Goal: Task Accomplishment & Management: Complete application form

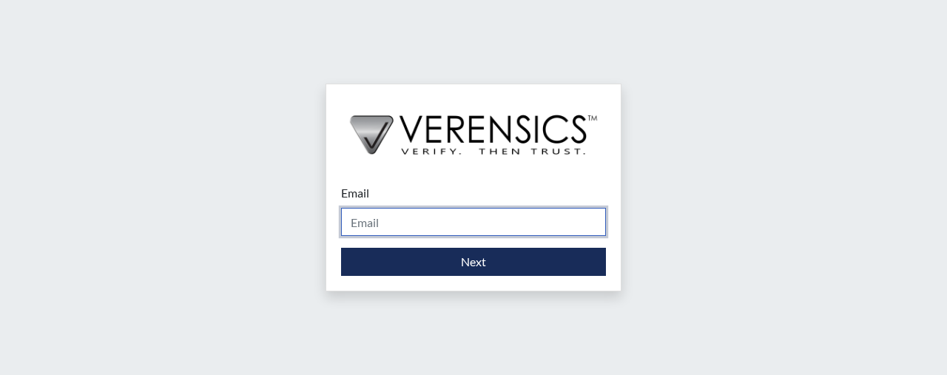
click at [369, 225] on input "Email" at bounding box center [473, 222] width 265 height 28
type input "[PERSON_NAME][EMAIL_ADDRESS][PERSON_NAME][DOMAIN_NAME]"
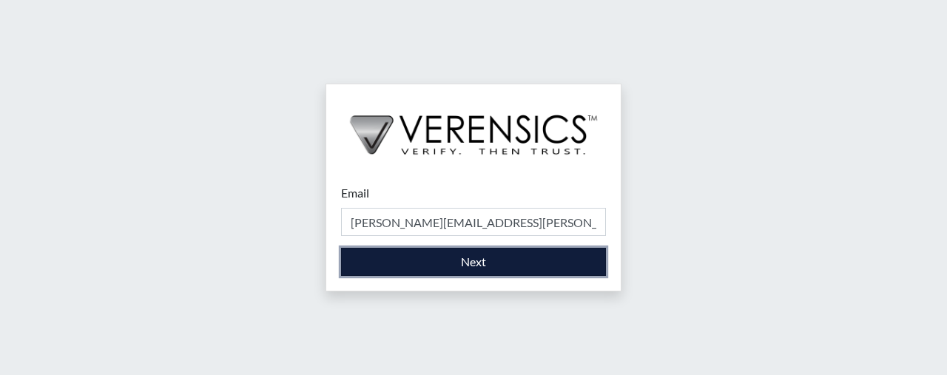
click at [461, 261] on button "Next" at bounding box center [473, 262] width 265 height 28
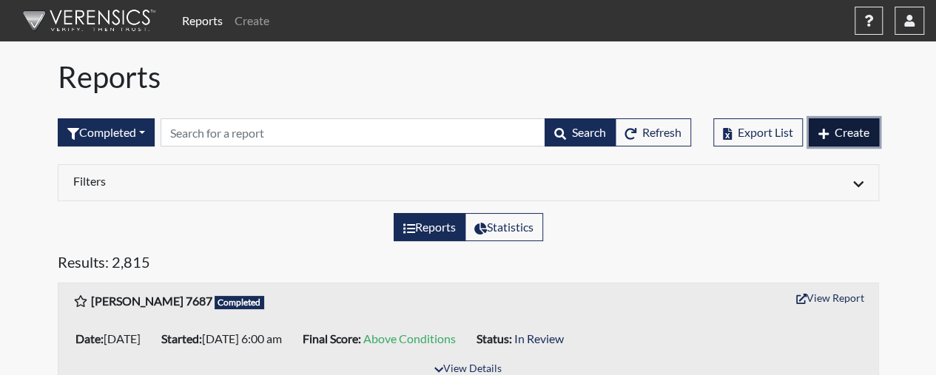
click at [838, 121] on button "Create" at bounding box center [844, 132] width 70 height 28
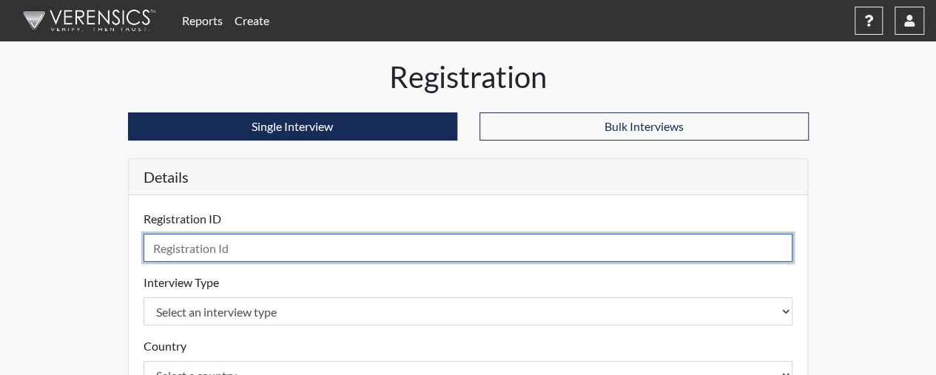
click at [473, 249] on input "text" at bounding box center [469, 248] width 650 height 28
type input "EReese0416"
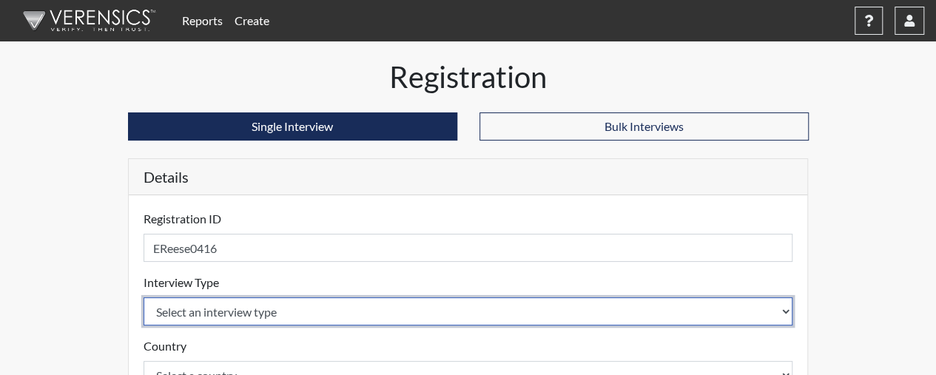
click at [733, 306] on select "Select an interview type Corrections Pre-Employment" at bounding box center [469, 312] width 650 height 28
select select "ff733e93-e1bf-11ea-9c9f-0eff0cf7eb8f"
click at [144, 298] on select "Select an interview type Corrections Pre-Employment" at bounding box center [469, 312] width 650 height 28
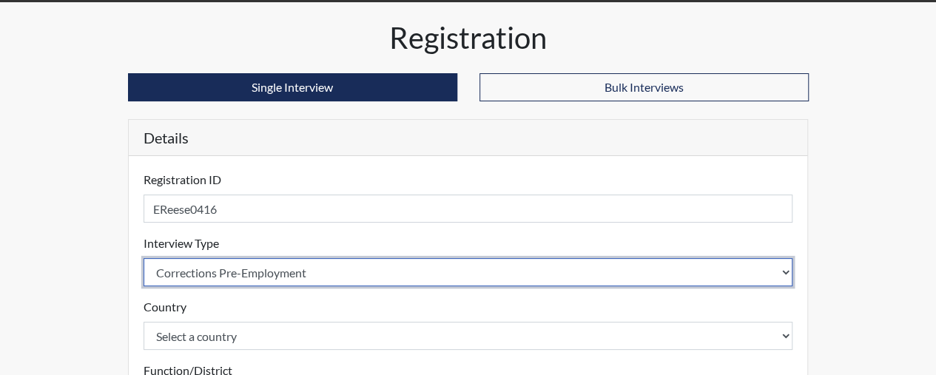
scroll to position [38, 0]
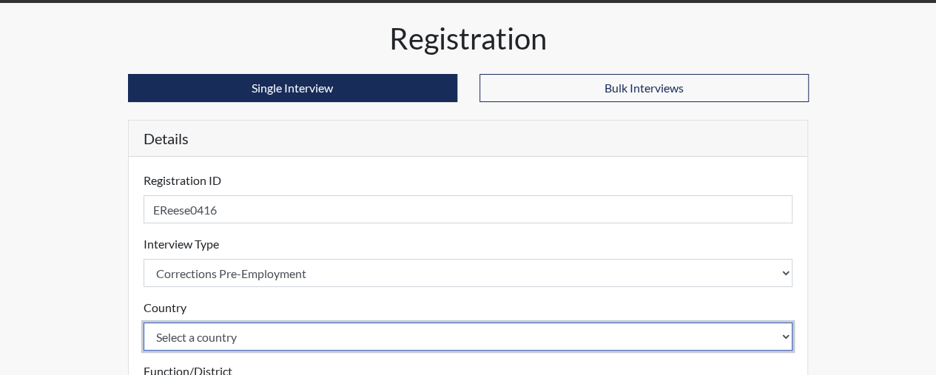
click at [286, 335] on select "Select a country [GEOGRAPHIC_DATA] [GEOGRAPHIC_DATA]" at bounding box center [469, 337] width 650 height 28
select select "united-states-of-[GEOGRAPHIC_DATA]"
click at [144, 323] on select "Select a country [GEOGRAPHIC_DATA] [GEOGRAPHIC_DATA]" at bounding box center [469, 337] width 650 height 28
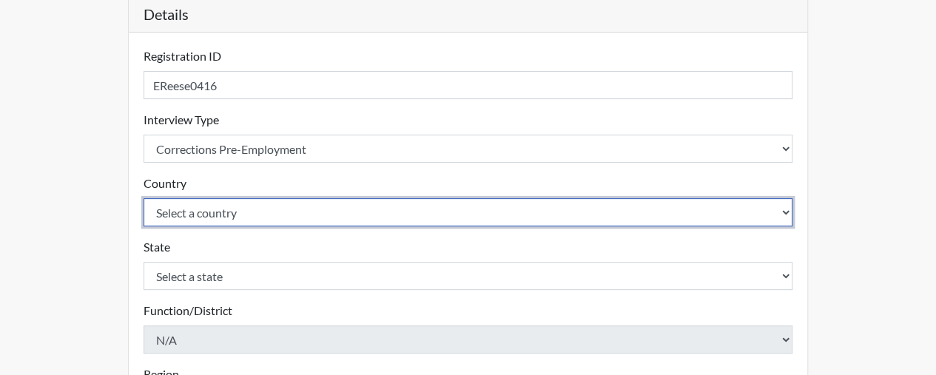
scroll to position [164, 0]
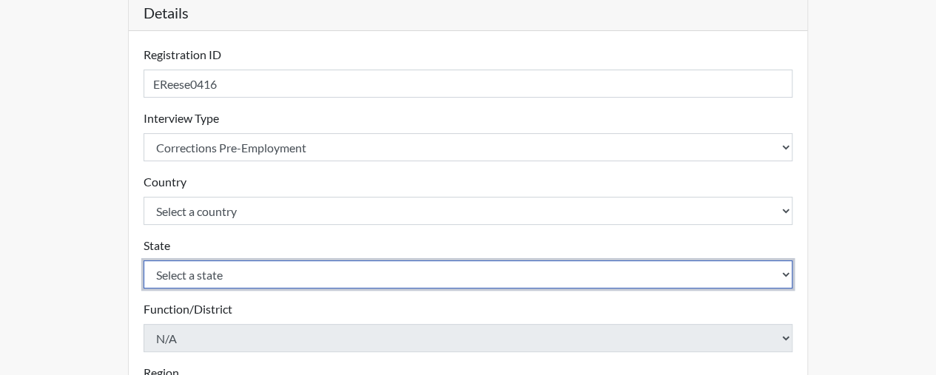
click at [310, 280] on select "Select a state [US_STATE] [US_STATE] [US_STATE] [US_STATE] [US_STATE] [US_STATE…" at bounding box center [469, 275] width 650 height 28
select select "SC"
click at [144, 261] on select "Select a state [US_STATE] [US_STATE] [US_STATE] [US_STATE] [US_STATE] [US_STATE…" at bounding box center [469, 275] width 650 height 28
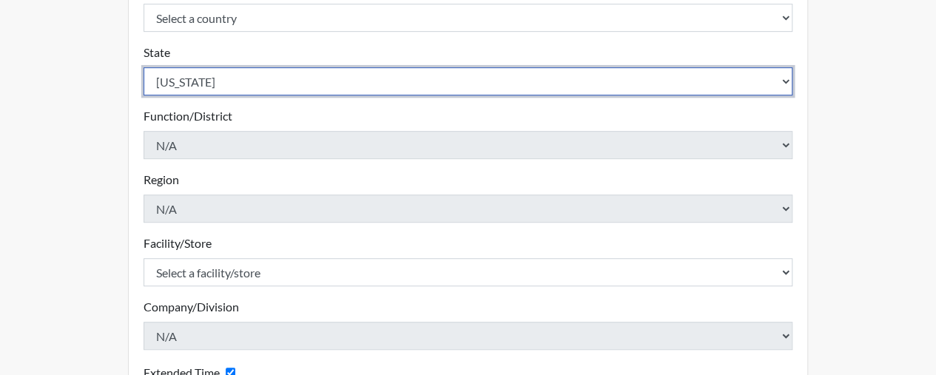
scroll to position [371, 0]
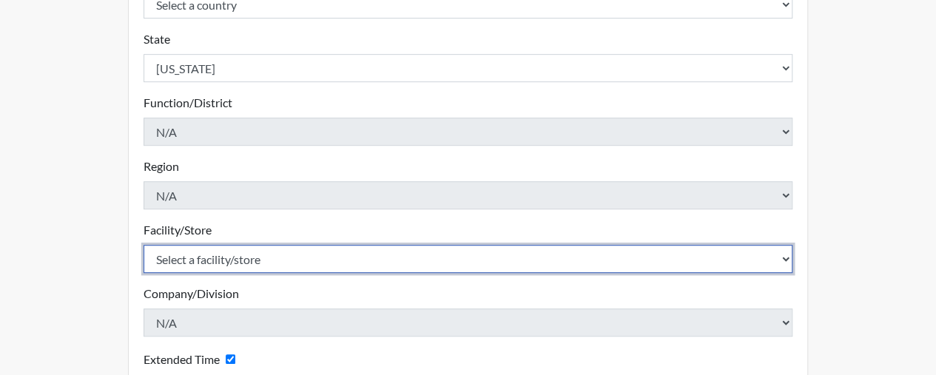
click at [306, 257] on select "Select a facility/store [GEOGRAPHIC_DATA] CI Broad River CI [PERSON_NAME] CI Di…" at bounding box center [469, 259] width 650 height 28
select select "61ab0ec9-3915-4257-bc03-7b4f61d7e4e7"
click at [306, 257] on select "Select a facility/store [GEOGRAPHIC_DATA] CI Broad River CI [PERSON_NAME] CI Di…" at bounding box center [469, 259] width 650 height 28
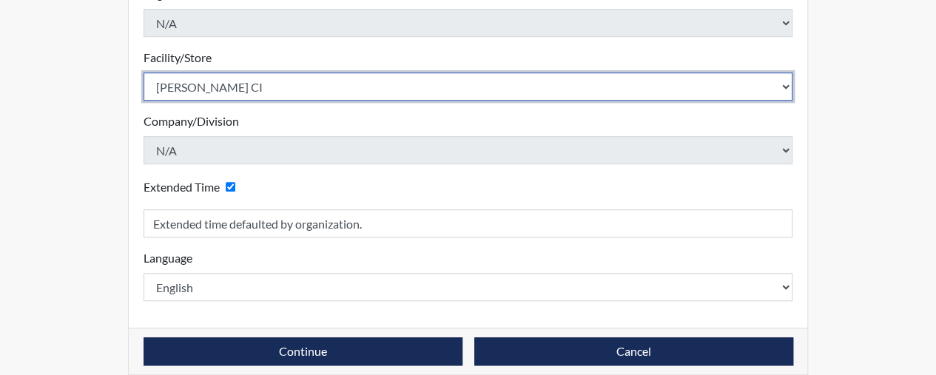
scroll to position [548, 0]
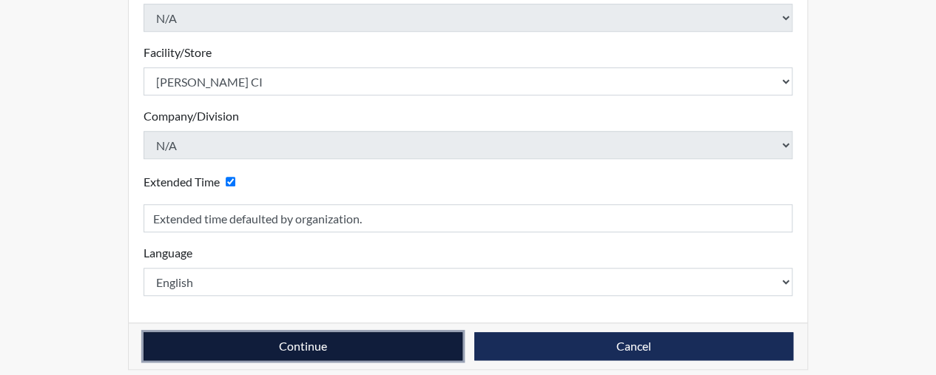
click at [340, 341] on button "Continue" at bounding box center [303, 346] width 319 height 28
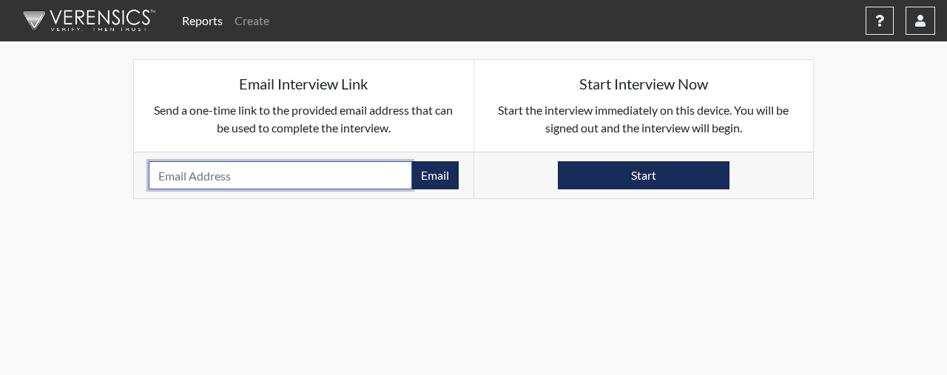
click at [269, 178] on input "email" at bounding box center [281, 175] width 264 height 28
type input "[EMAIL_ADDRESS][DOMAIN_NAME]"
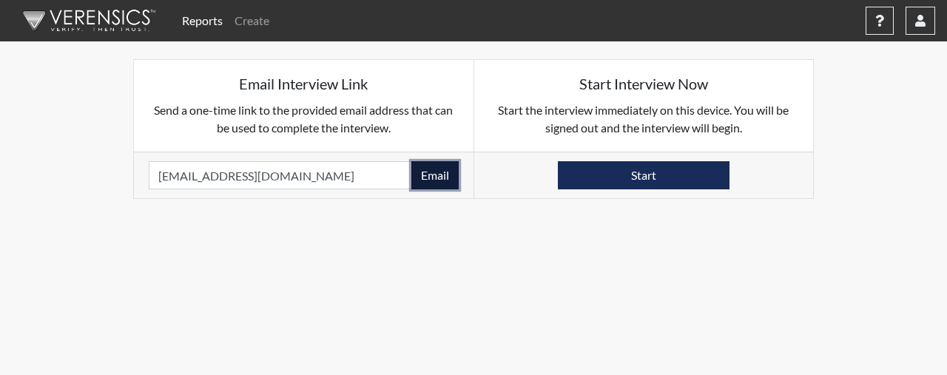
click at [440, 176] on button "Email" at bounding box center [435, 175] width 47 height 28
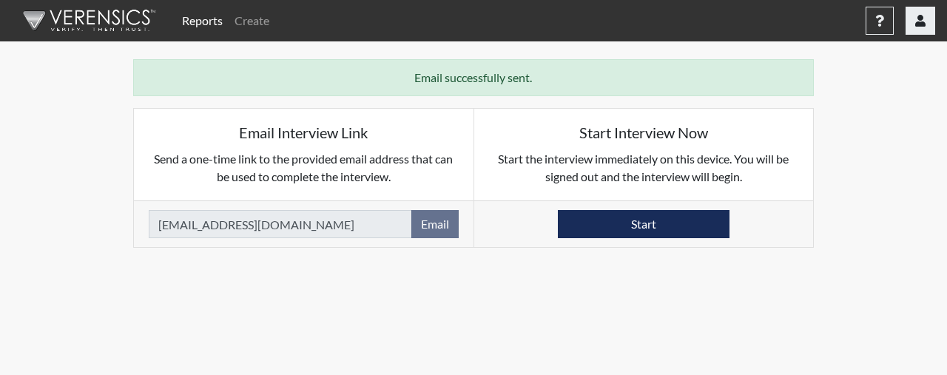
click at [917, 30] on button "button" at bounding box center [921, 21] width 30 height 28
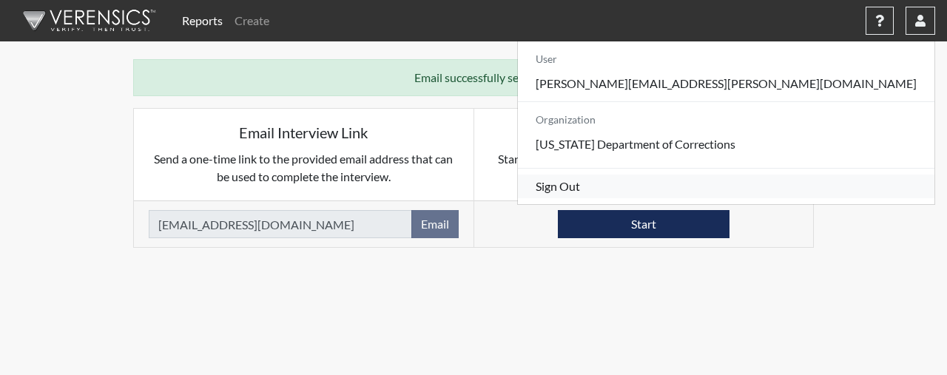
click at [819, 198] on link "Sign Out" at bounding box center [726, 187] width 417 height 24
